Goal: Task Accomplishment & Management: Use online tool/utility

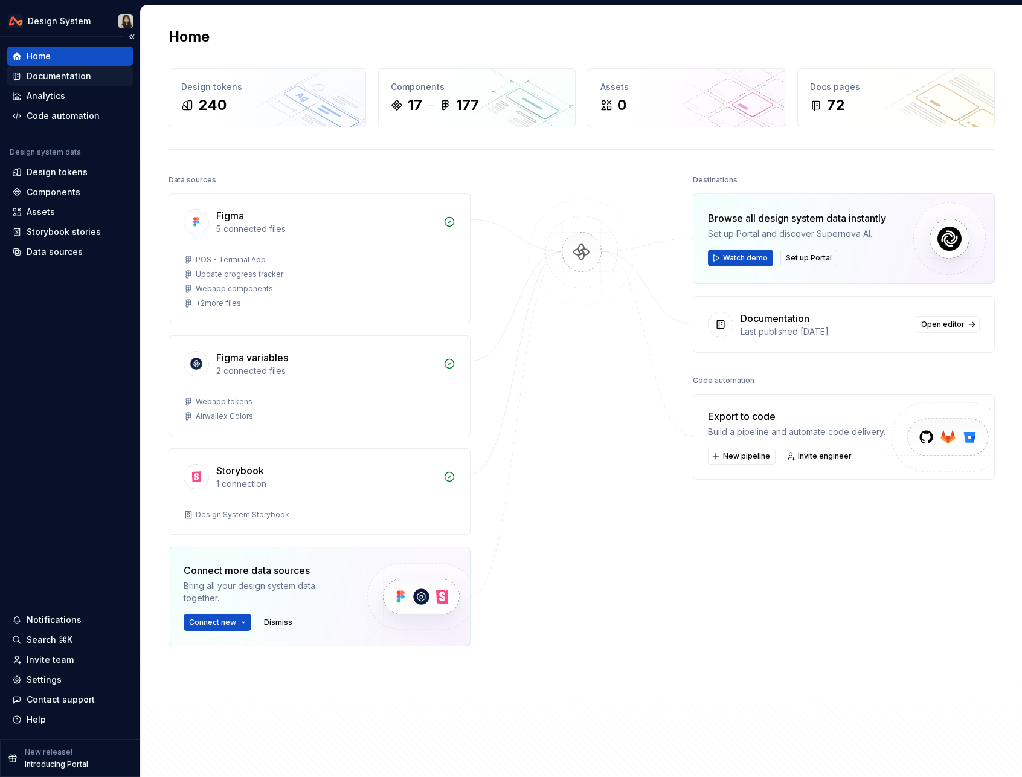
click at [43, 83] on div "Documentation" at bounding box center [70, 75] width 126 height 19
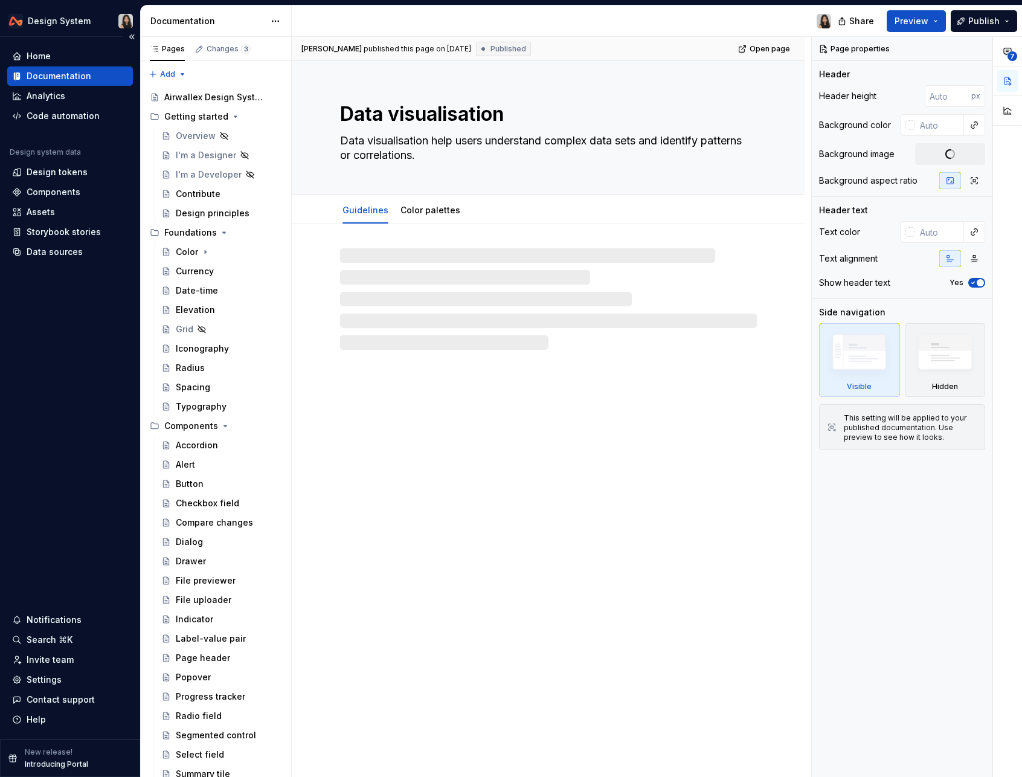
type textarea "*"
